Goal: Register for event/course

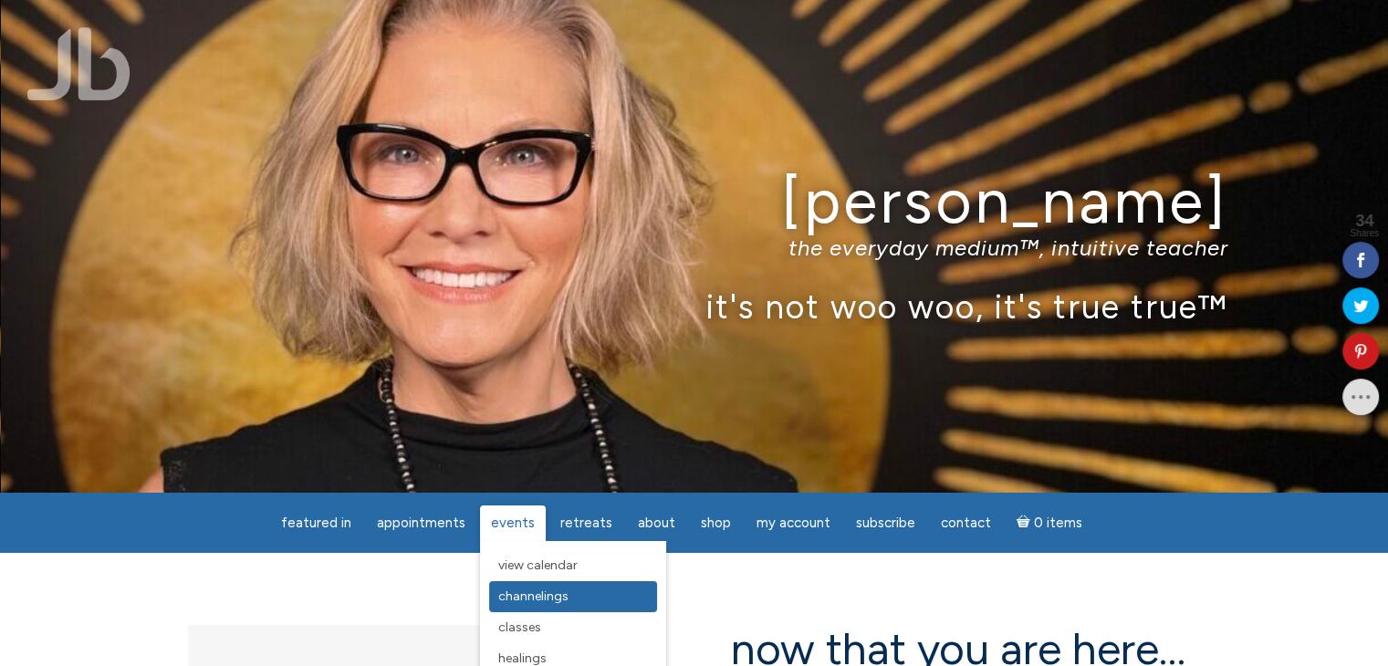
click at [541, 600] on span "Channelings" at bounding box center [533, 597] width 70 height 16
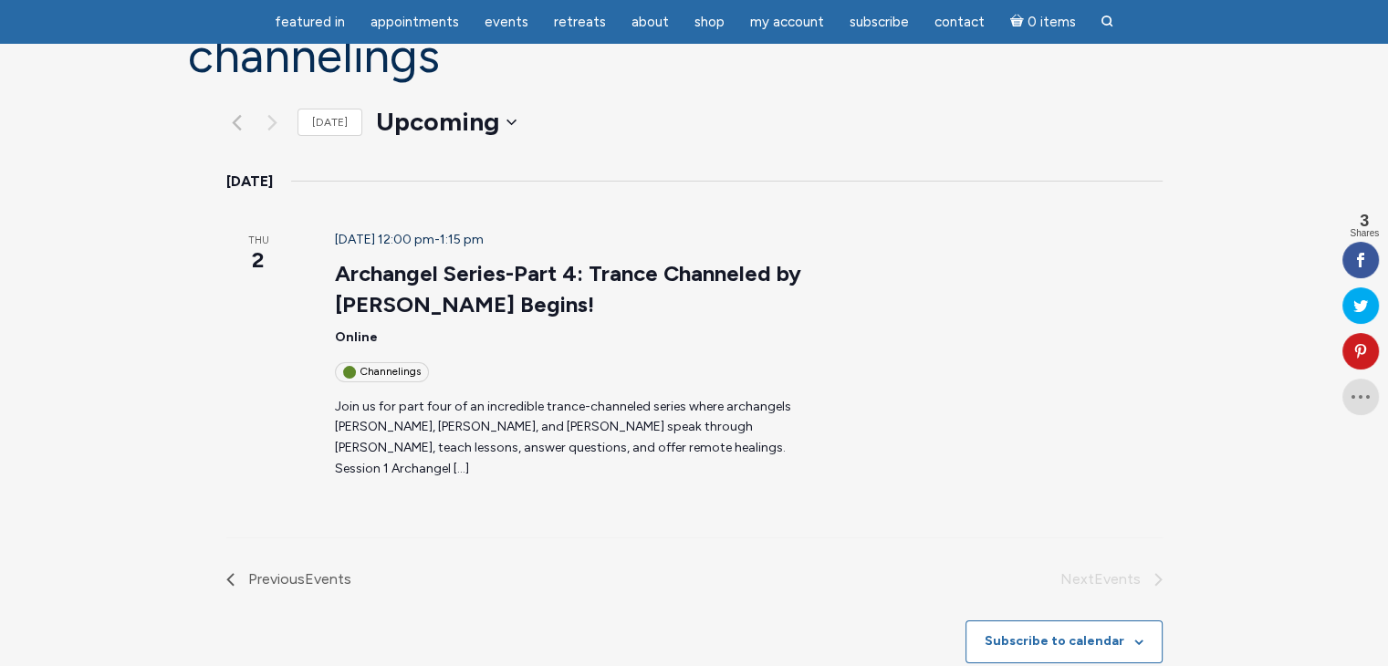
scroll to position [183, 0]
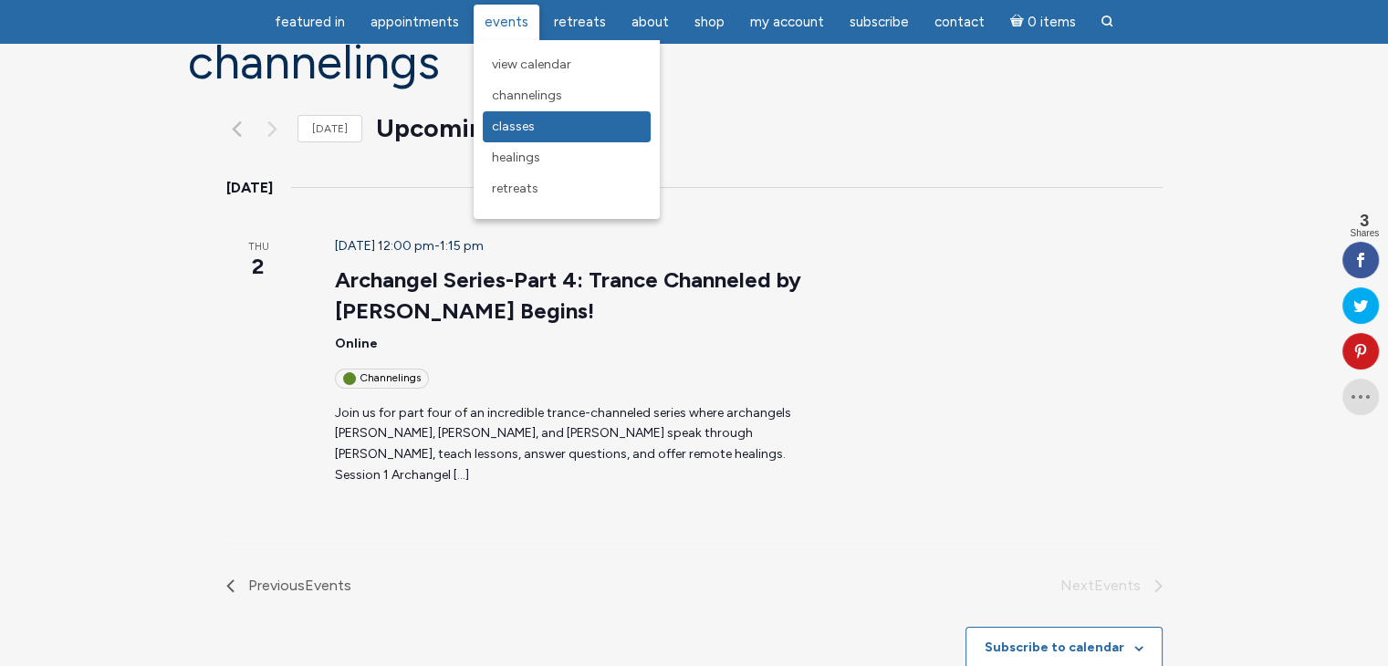
click at [522, 130] on span "Classes" at bounding box center [513, 127] width 43 height 16
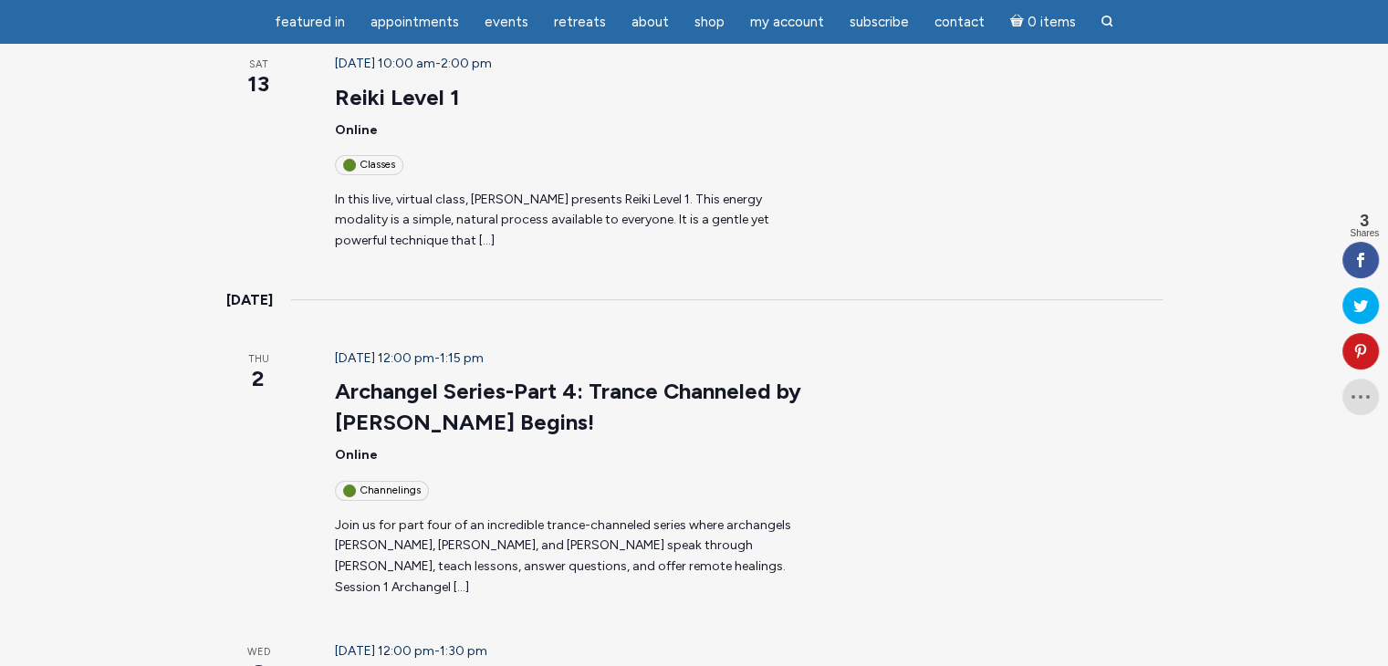
scroll to position [183, 0]
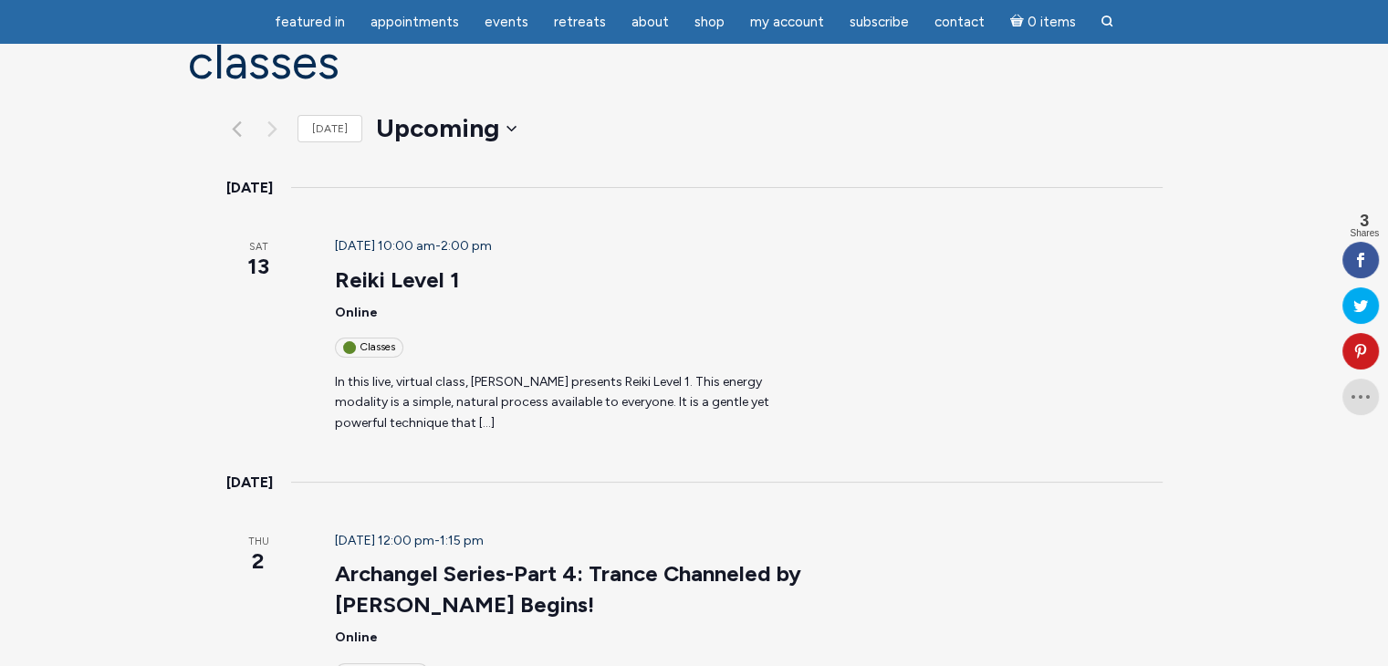
click at [527, 372] on p "In this live, virtual class, [PERSON_NAME] presents Reiki Level 1. This energy …" at bounding box center [572, 403] width 474 height 62
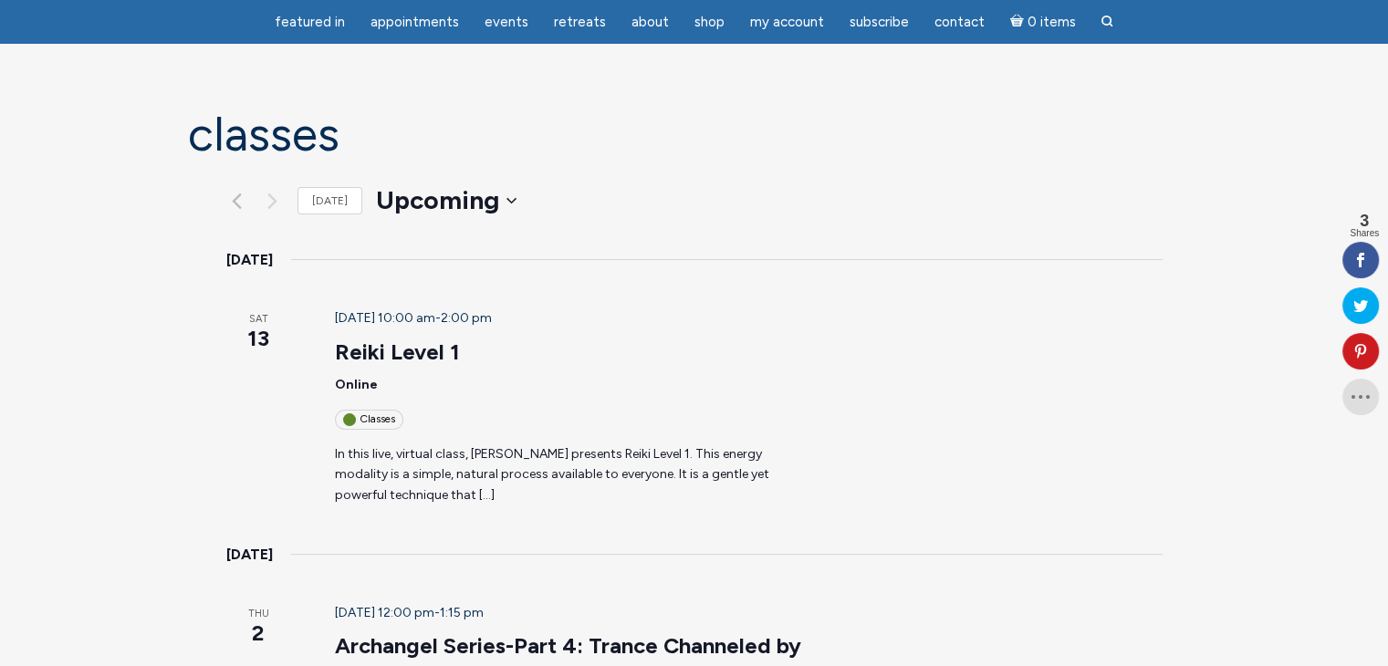
scroll to position [0, 0]
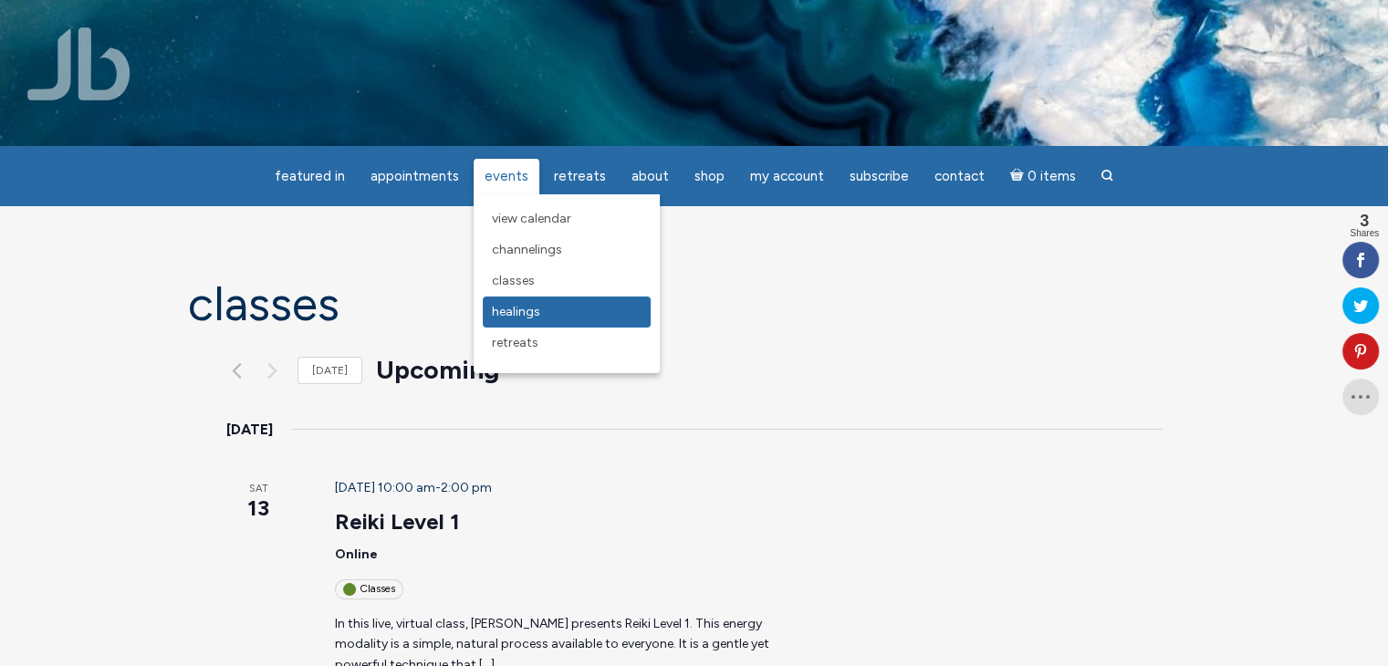
click at [511, 310] on span "Healings" at bounding box center [516, 312] width 48 height 16
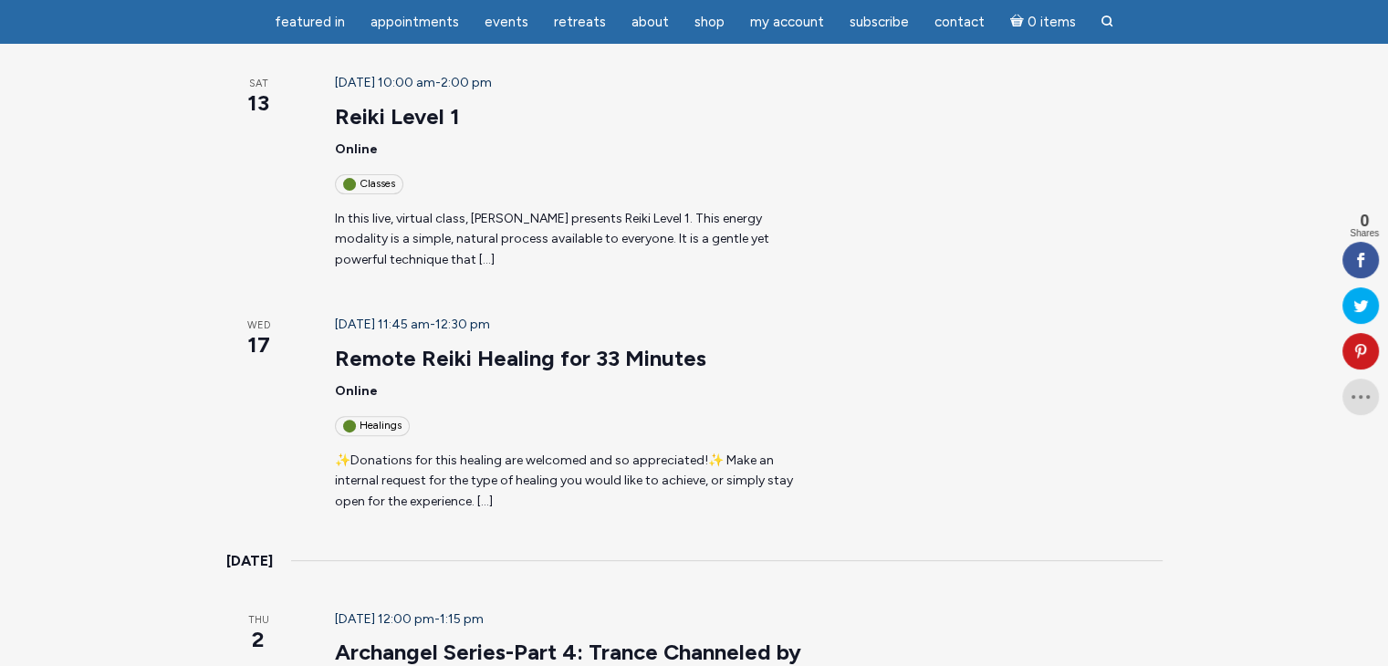
scroll to position [639, 0]
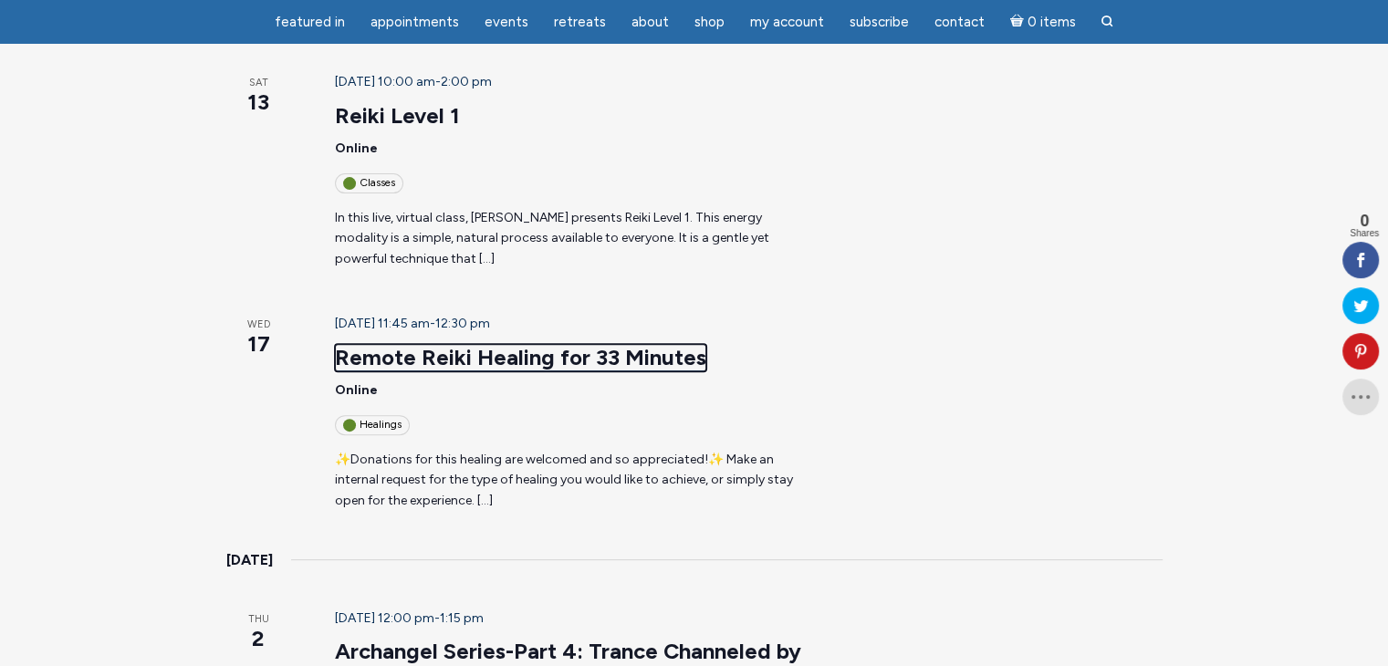
click at [475, 344] on link "Remote Reiki Healing for 33 Minutes" at bounding box center [520, 357] width 371 height 27
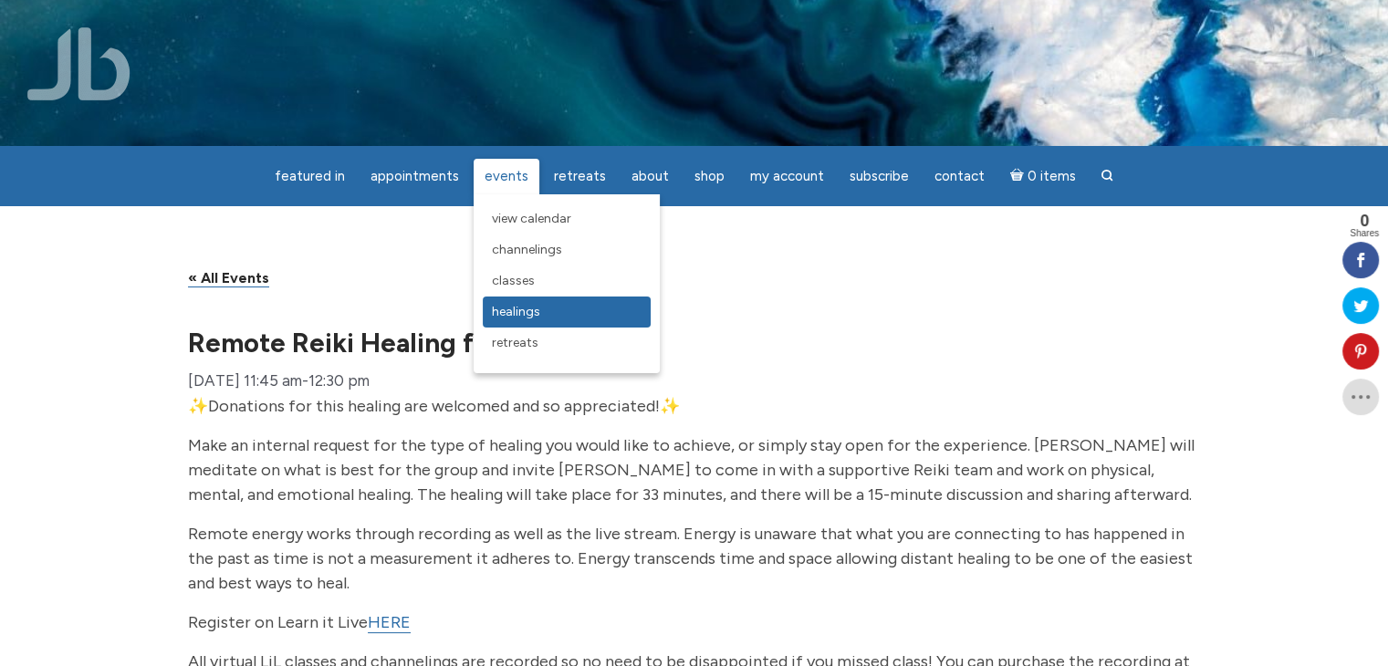
click at [513, 316] on span "Healings" at bounding box center [516, 312] width 48 height 16
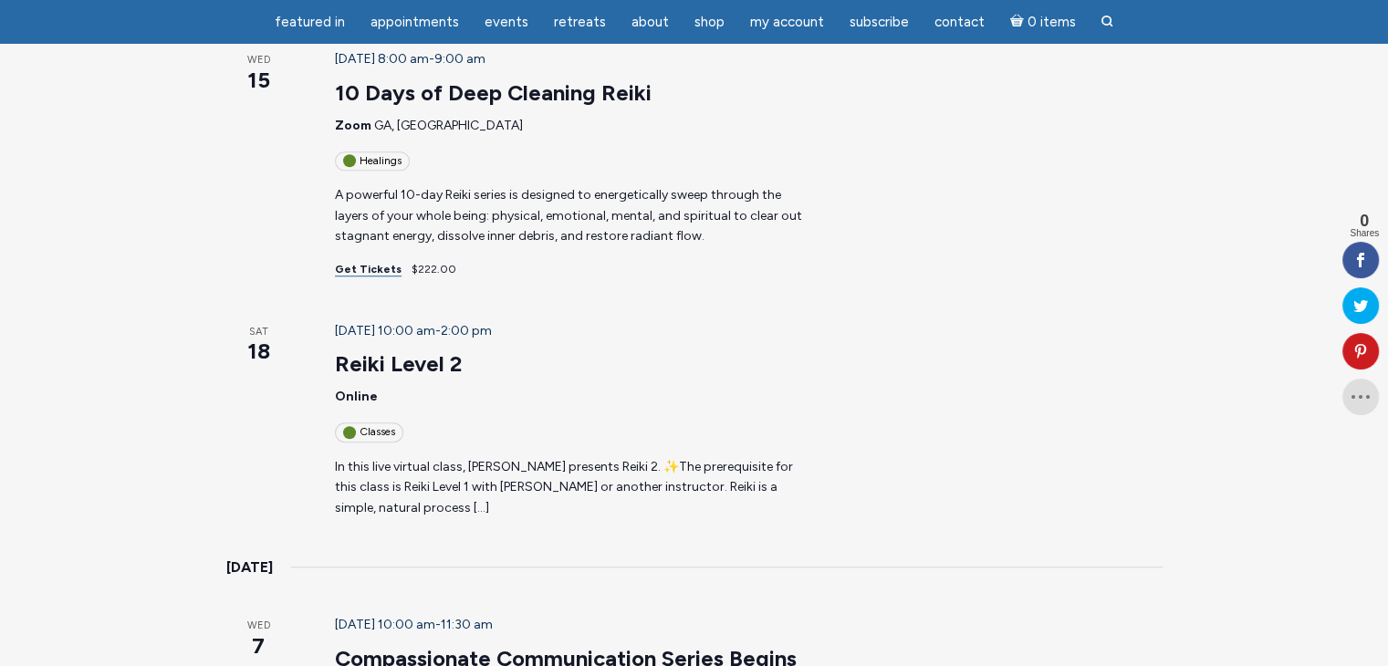
scroll to position [1460, 0]
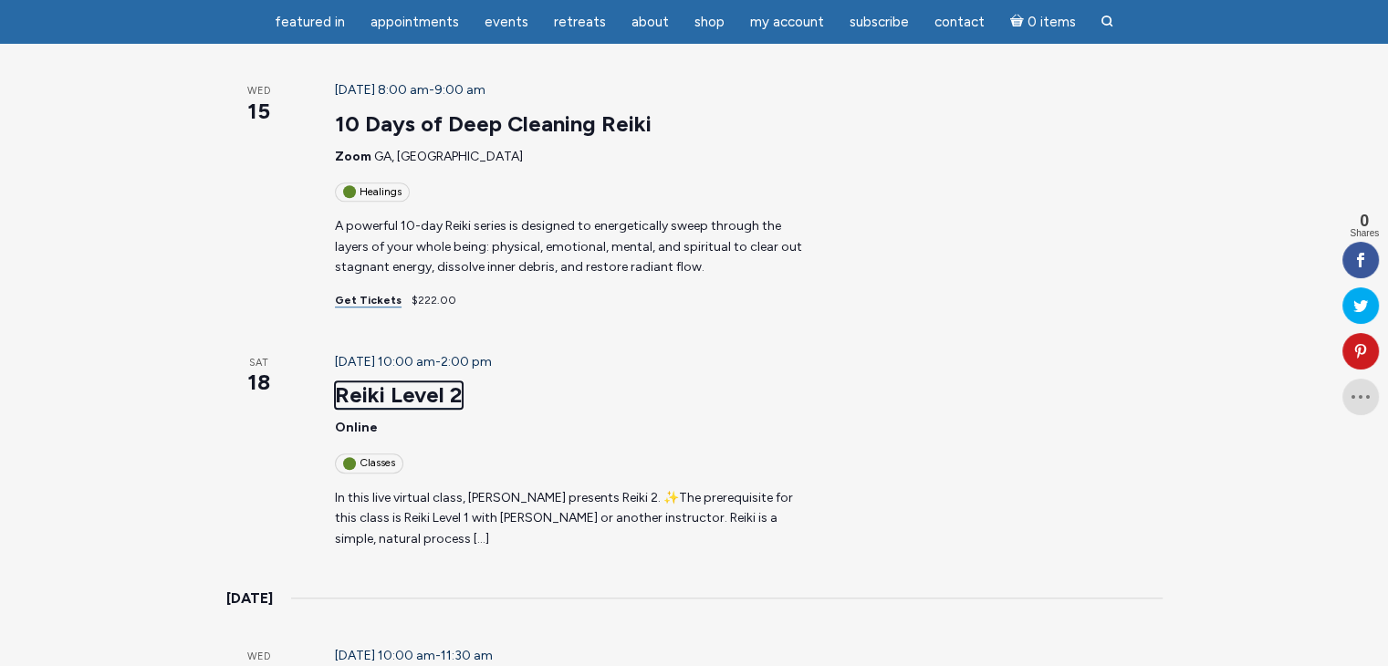
click at [372, 381] on link "Reiki Level 2" at bounding box center [399, 394] width 128 height 27
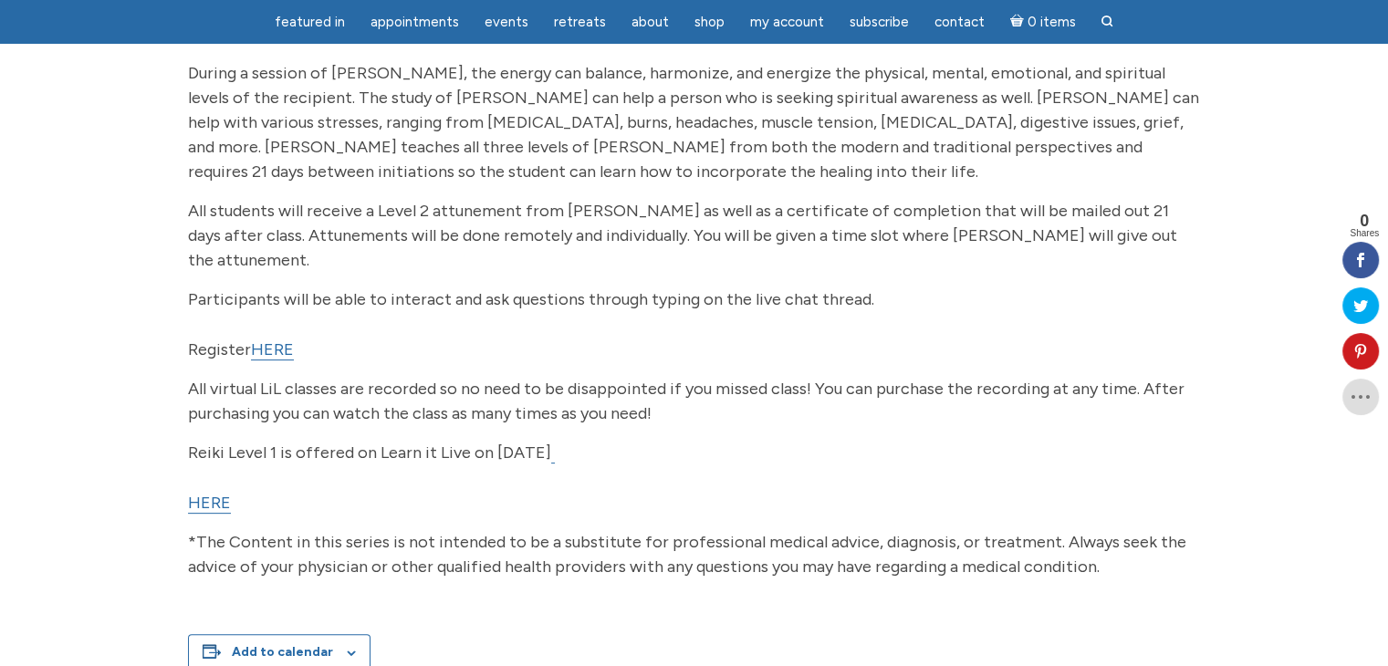
scroll to position [456, 0]
click at [271, 338] on link "HERE" at bounding box center [272, 348] width 43 height 21
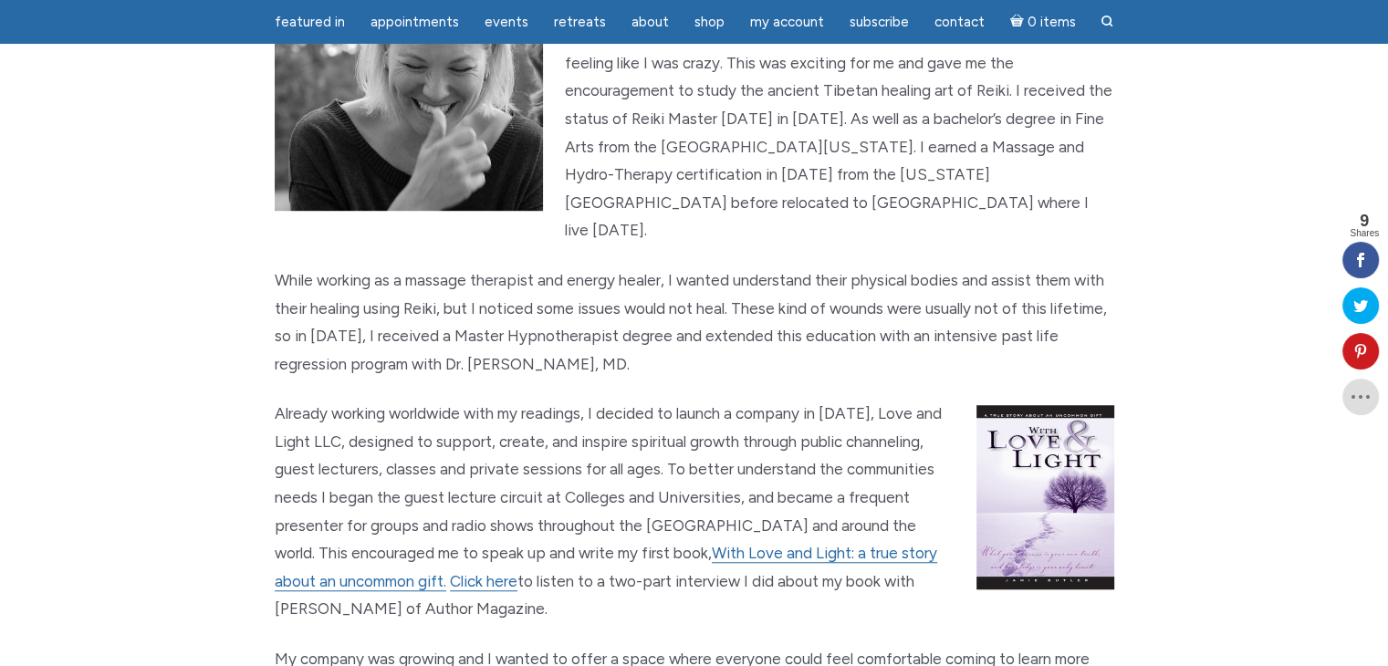
scroll to position [1095, 0]
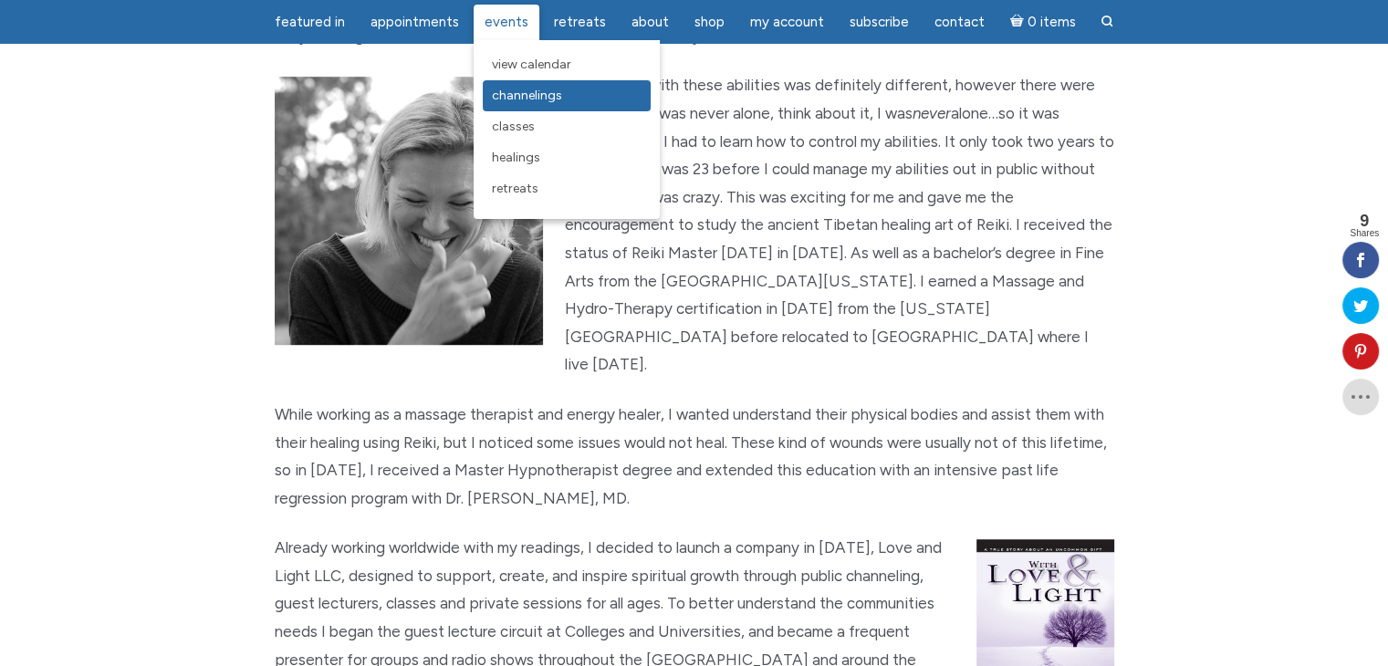
click at [505, 97] on span "Channelings" at bounding box center [527, 96] width 70 height 16
